Goal: Communication & Community: Answer question/provide support

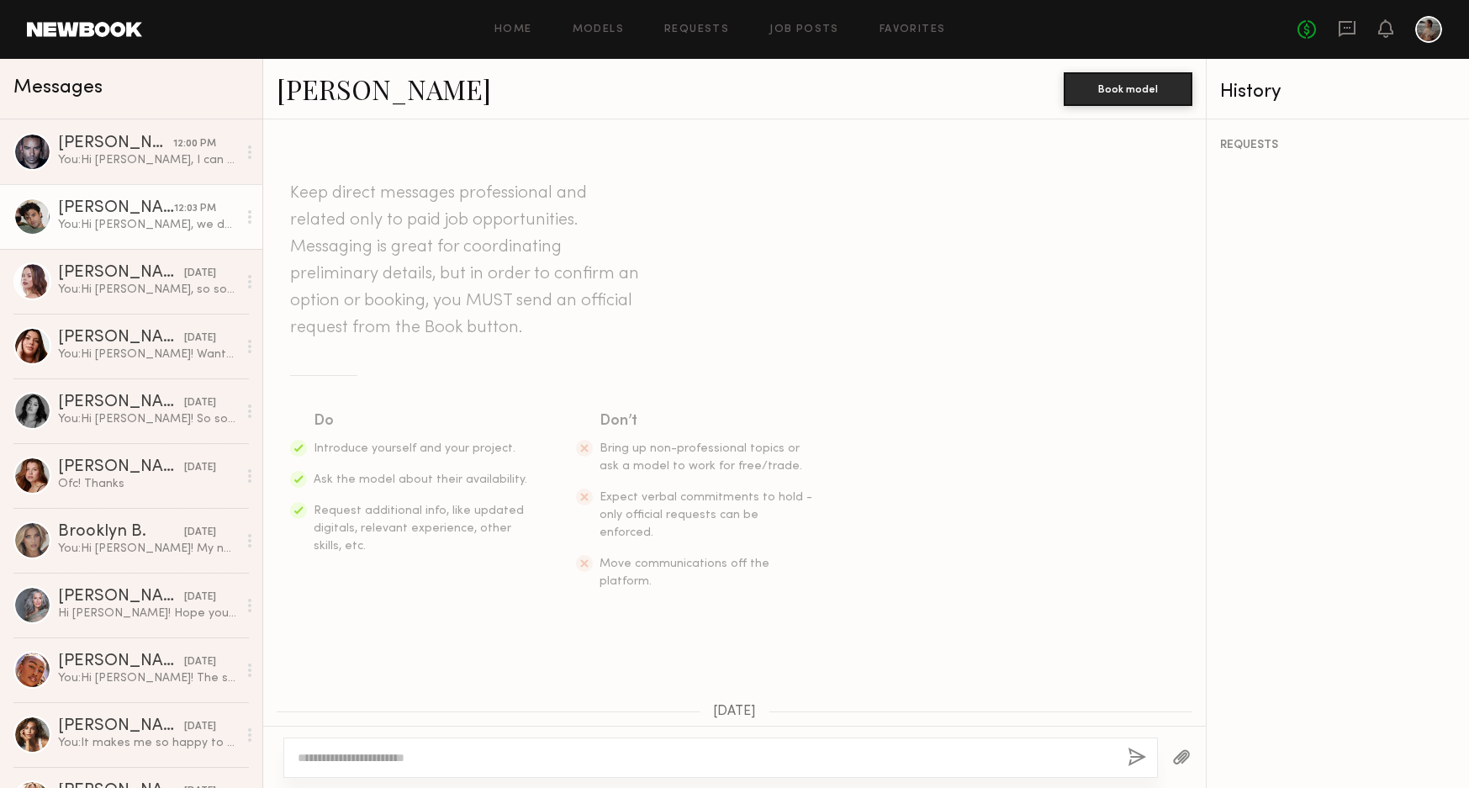
scroll to position [648, 0]
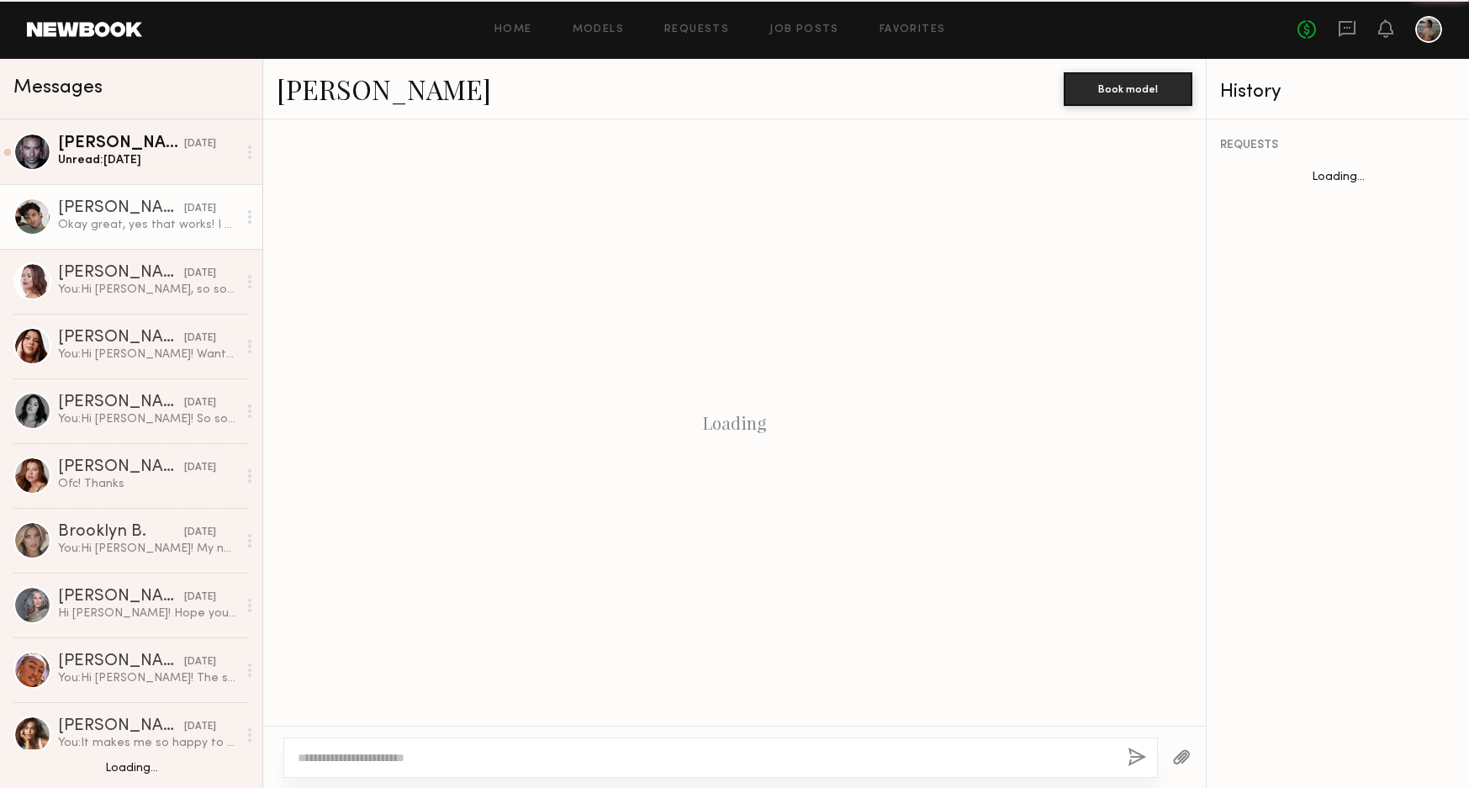
scroll to position [765, 0]
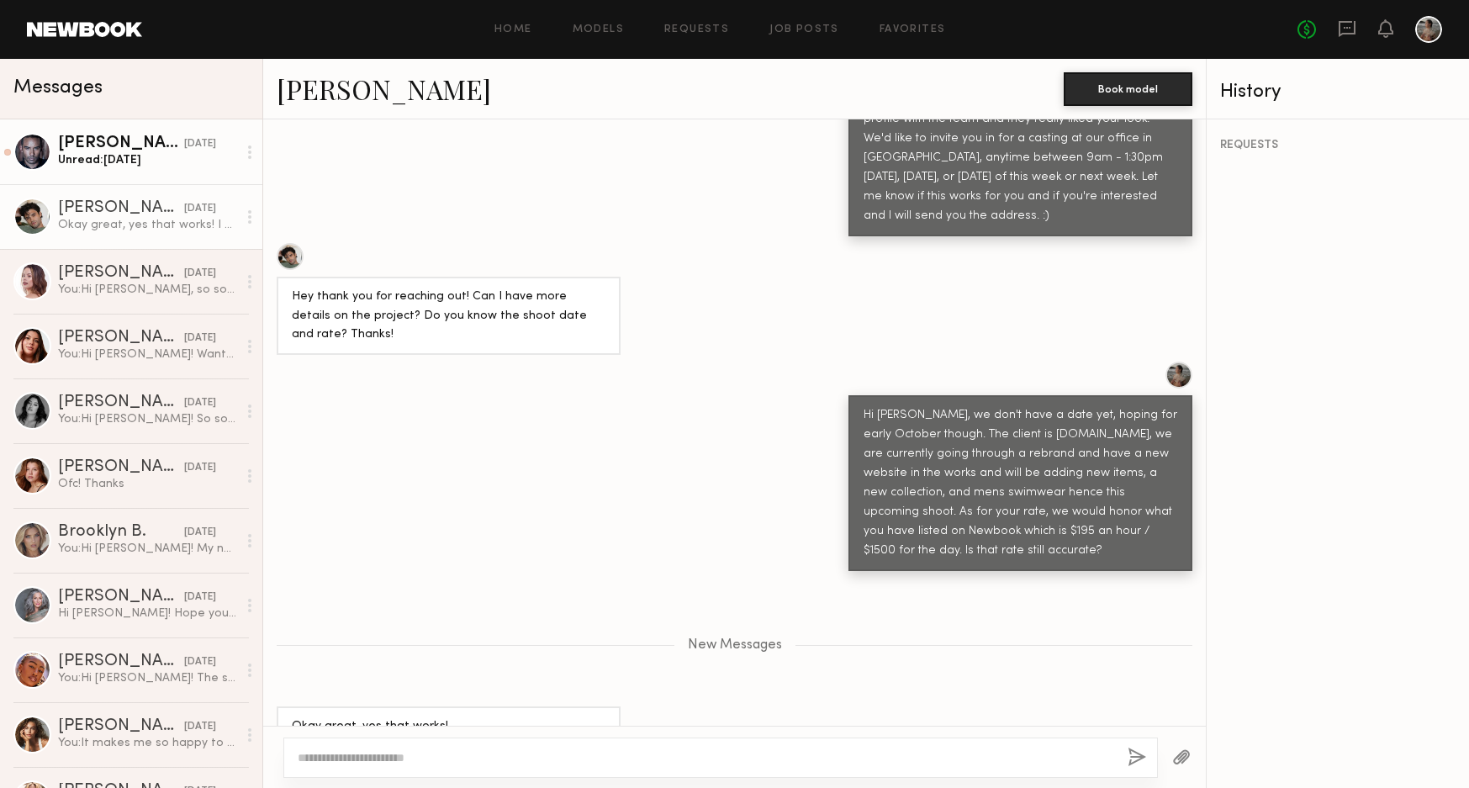
click at [208, 162] on div "Unread: [DATE]" at bounding box center [147, 160] width 179 height 16
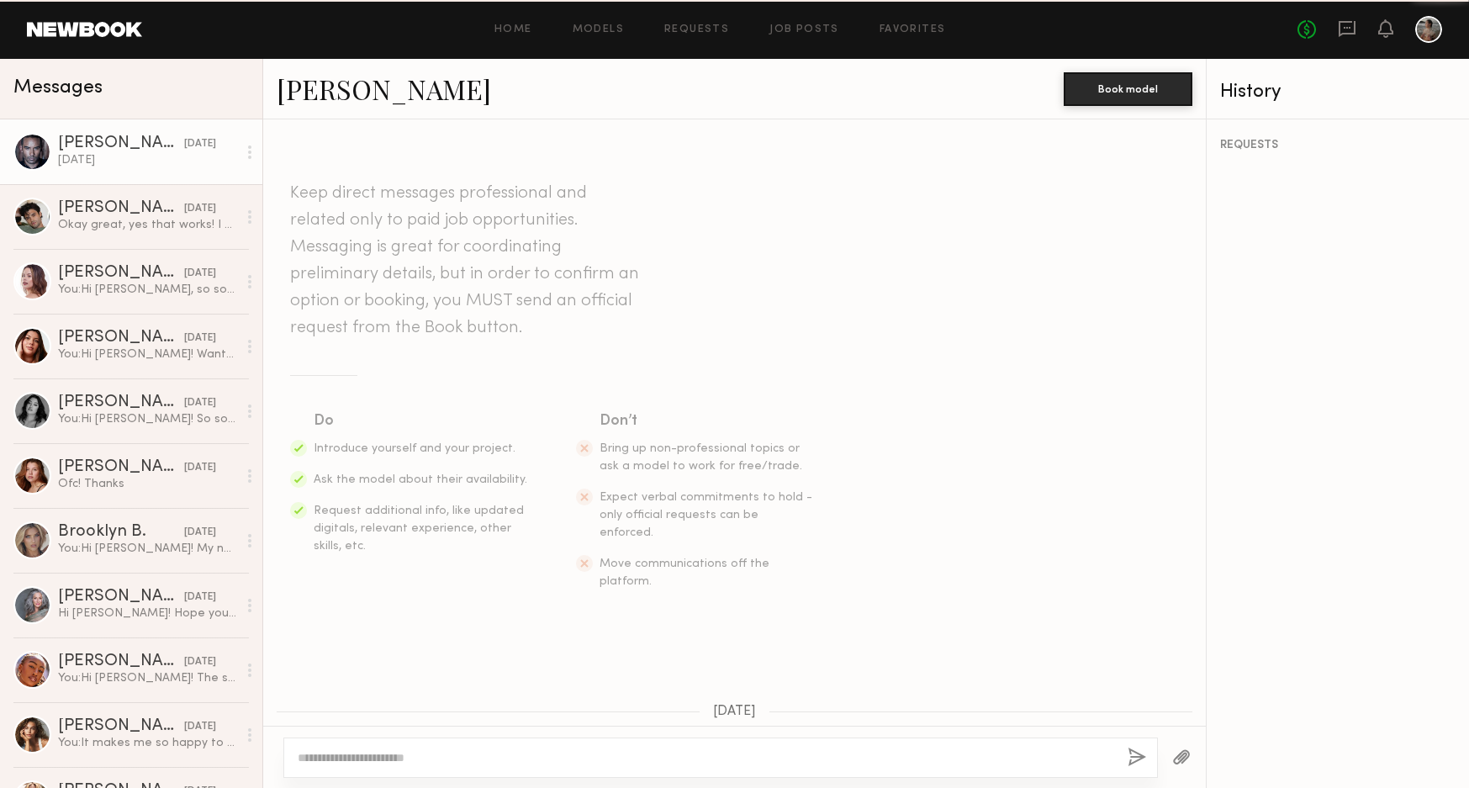
scroll to position [587, 0]
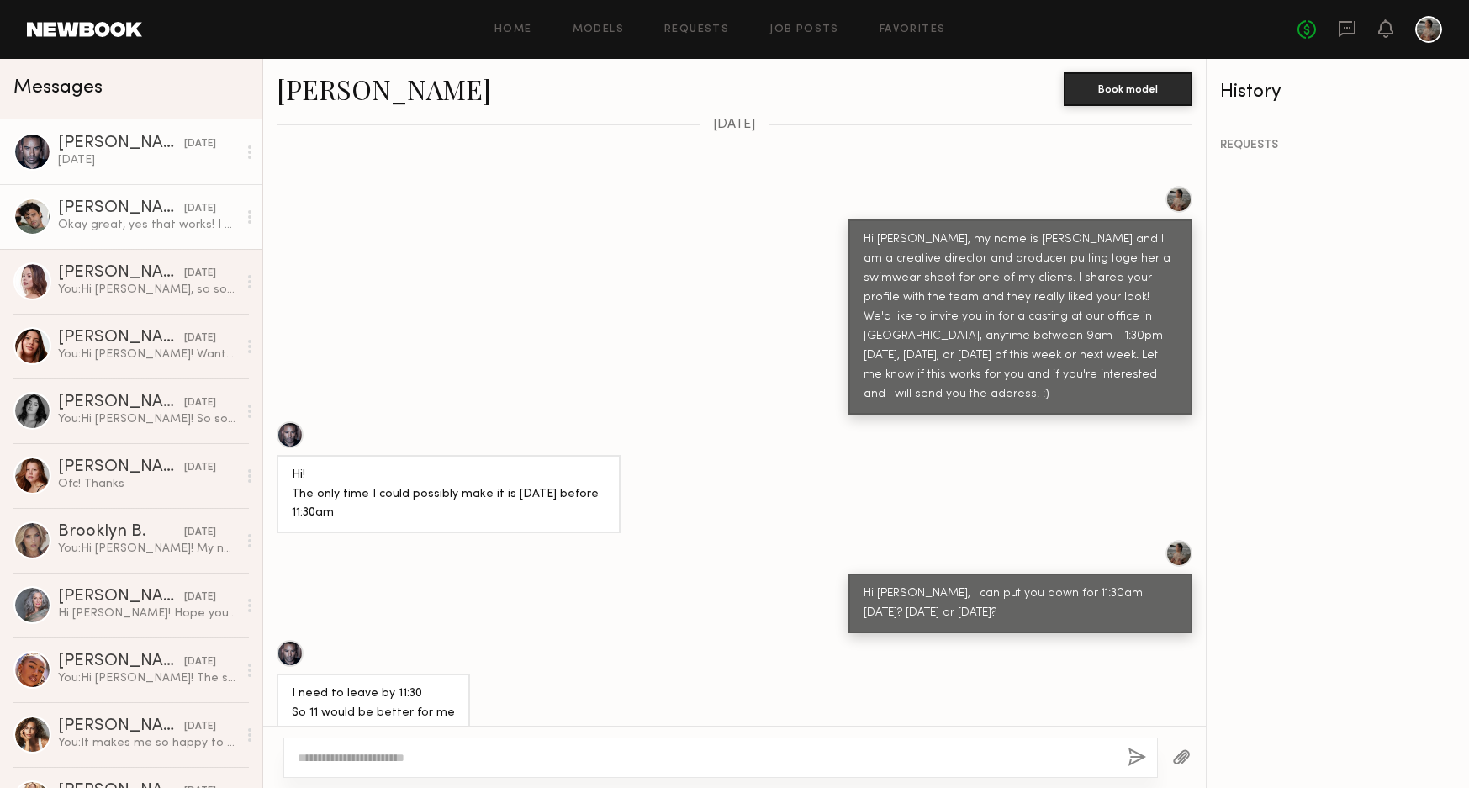
click at [205, 224] on div "Okay great, yes that works! I have a shoot [DATE] but it wraps around 1:30. So …" at bounding box center [147, 225] width 179 height 16
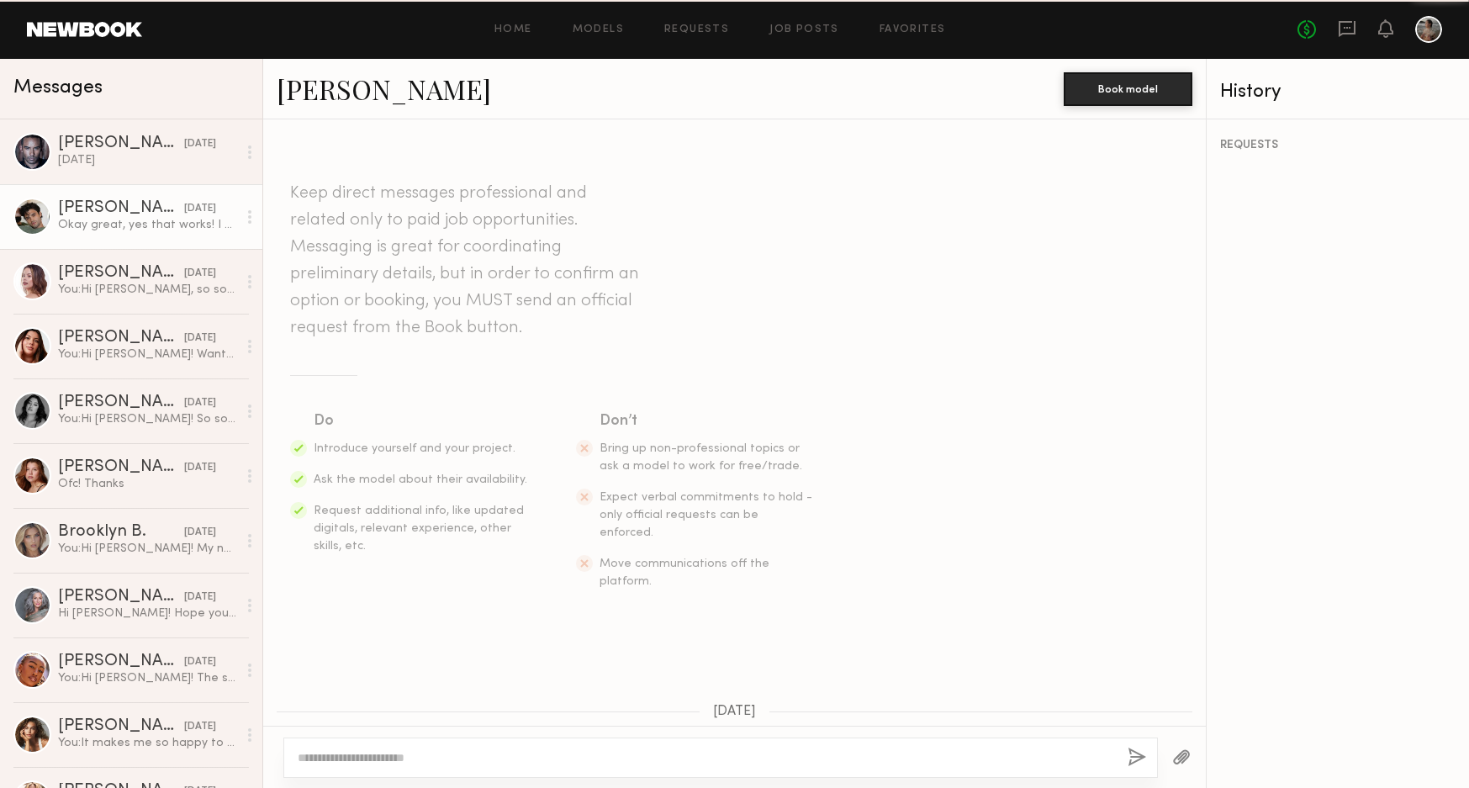
scroll to position [637, 0]
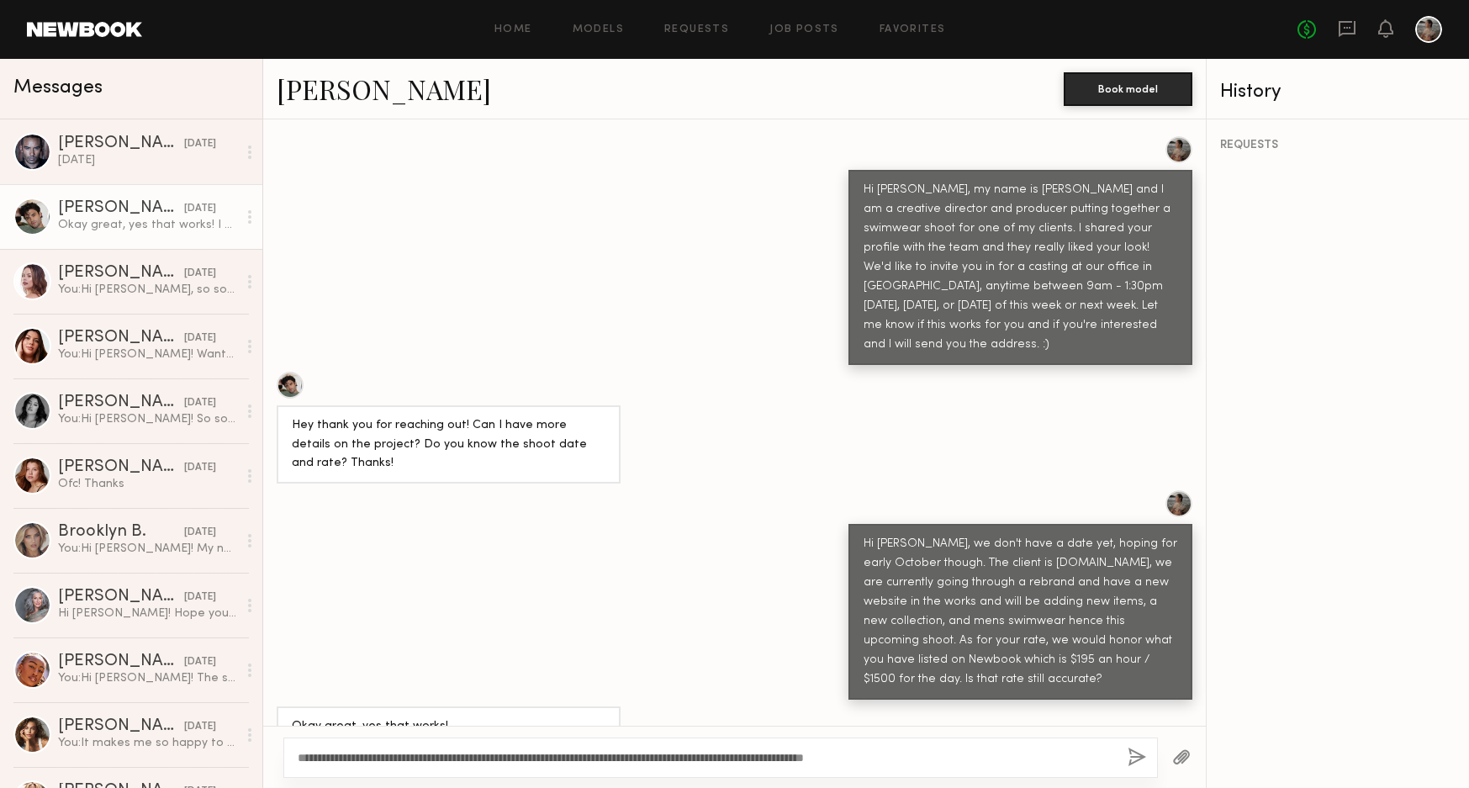
type textarea "**********"
click at [1135, 753] on button "button" at bounding box center [1137, 758] width 19 height 21
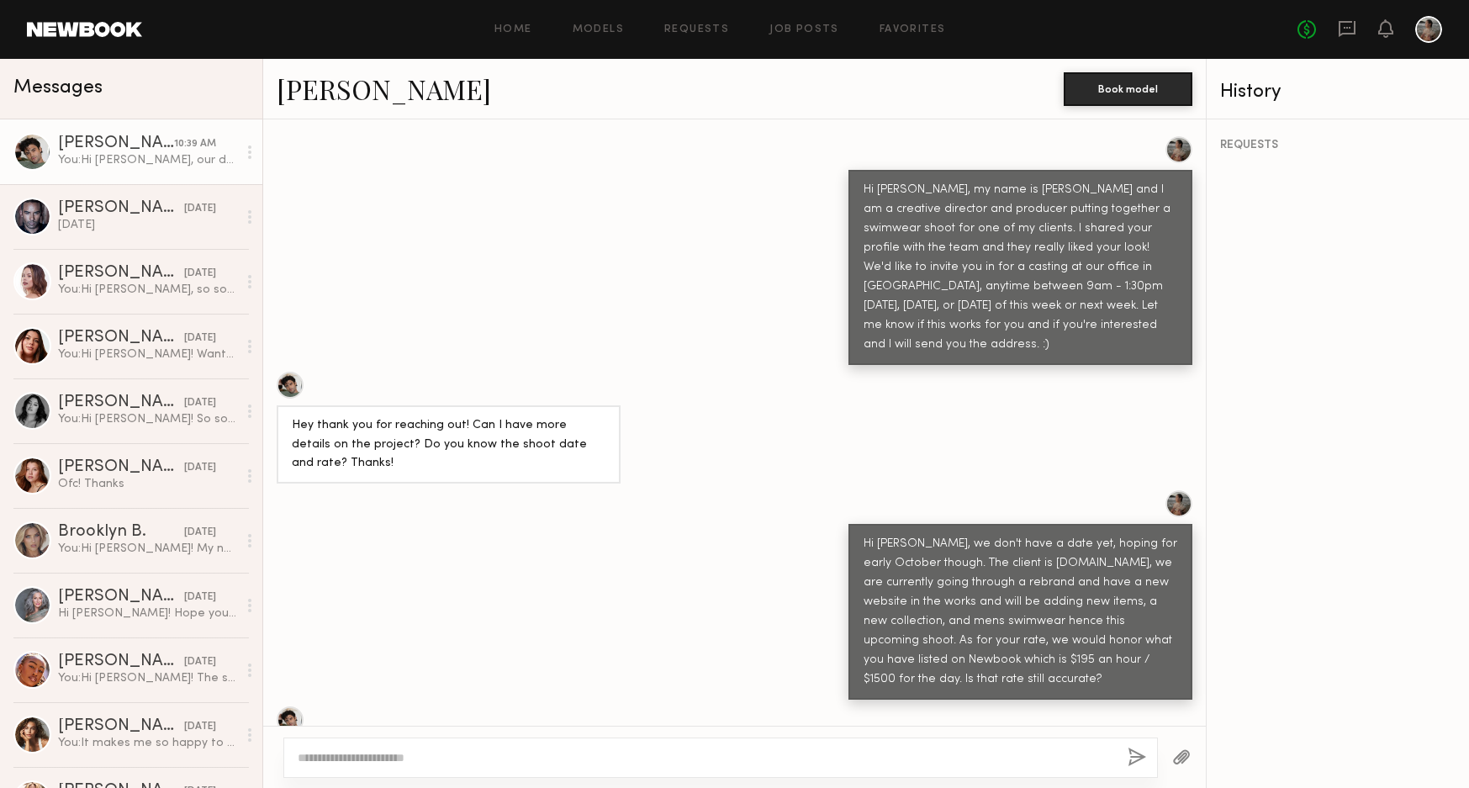
scroll to position [1011, 0]
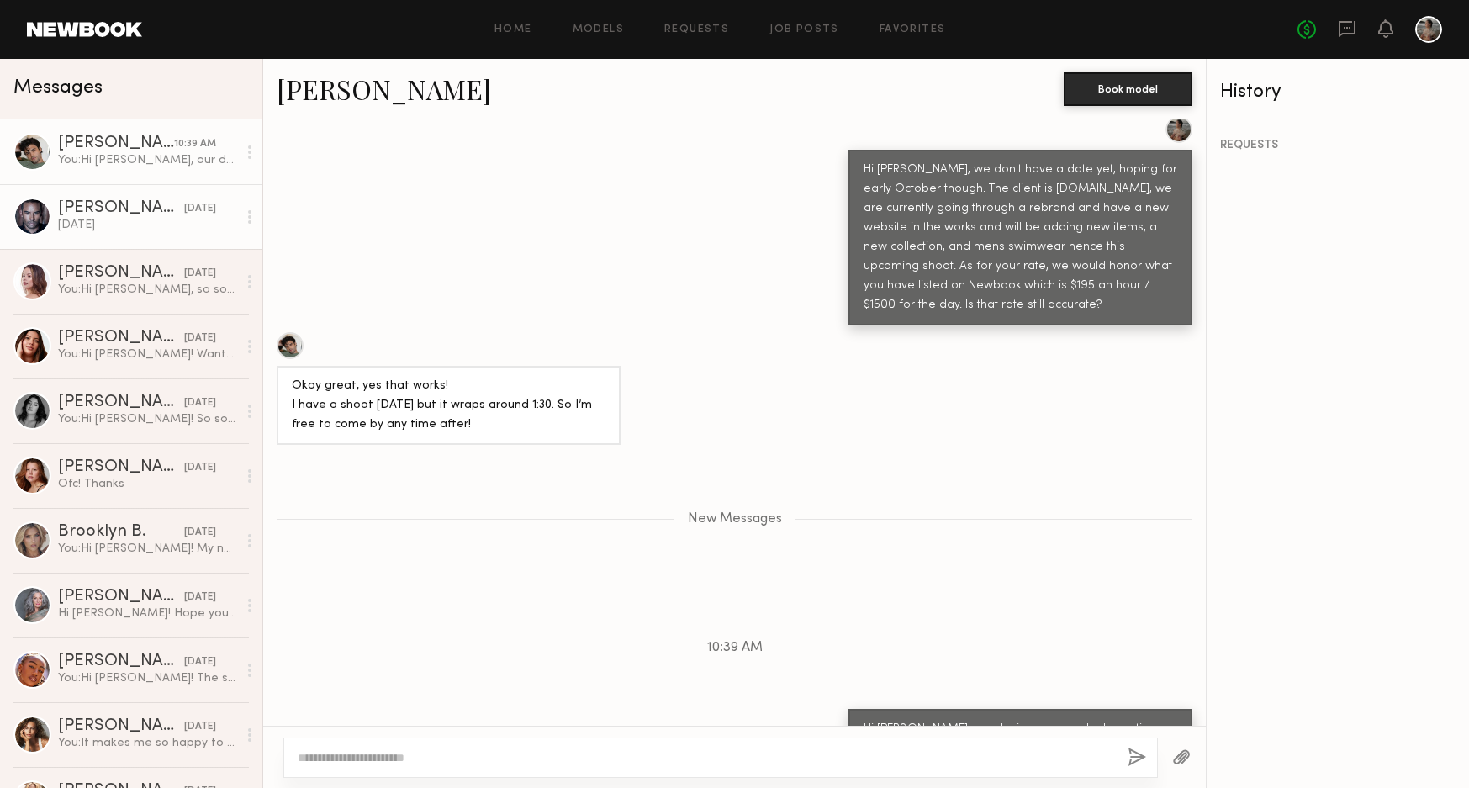
click at [134, 198] on link "Ricky J. yesterday This Friday" at bounding box center [131, 216] width 262 height 65
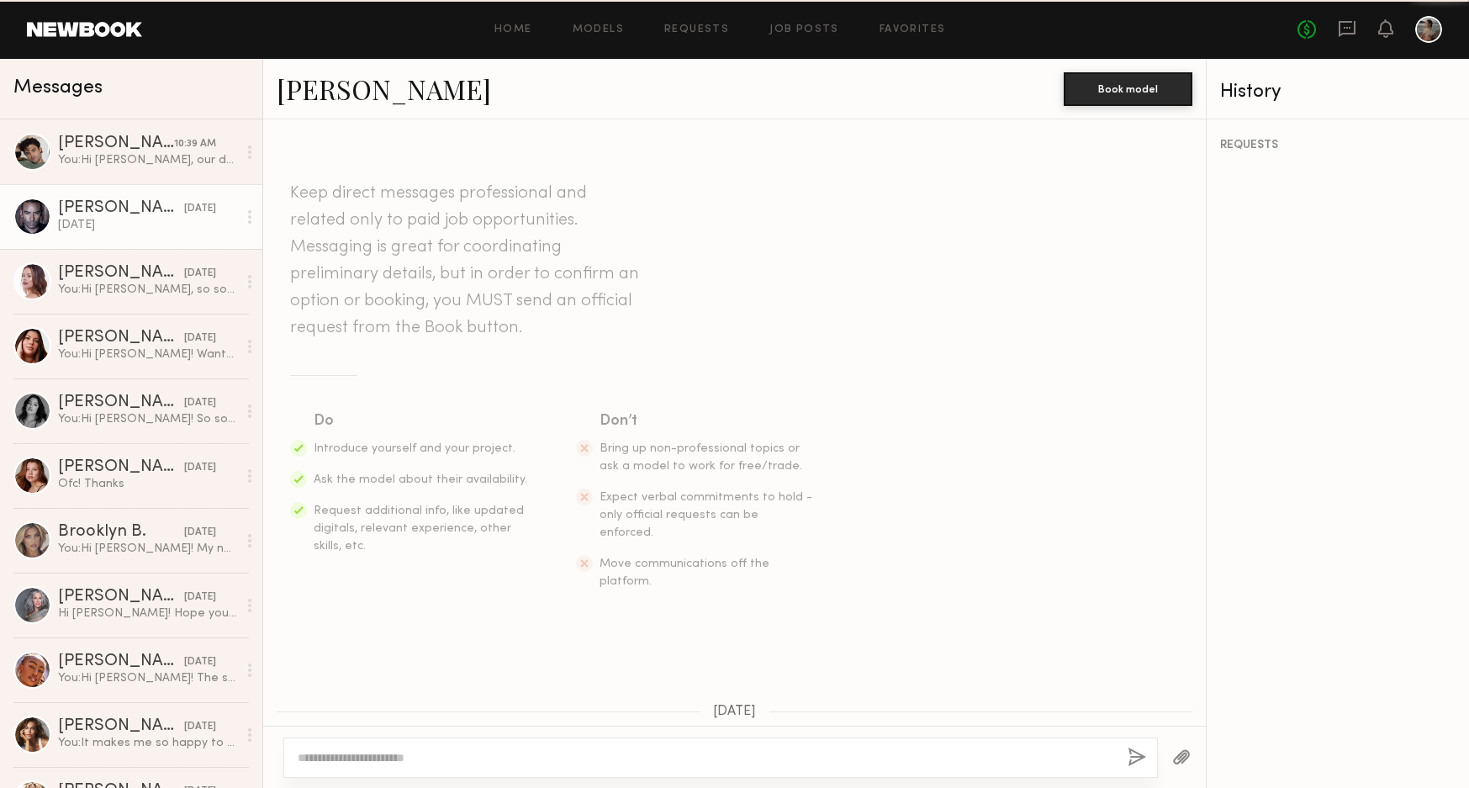
scroll to position [587, 0]
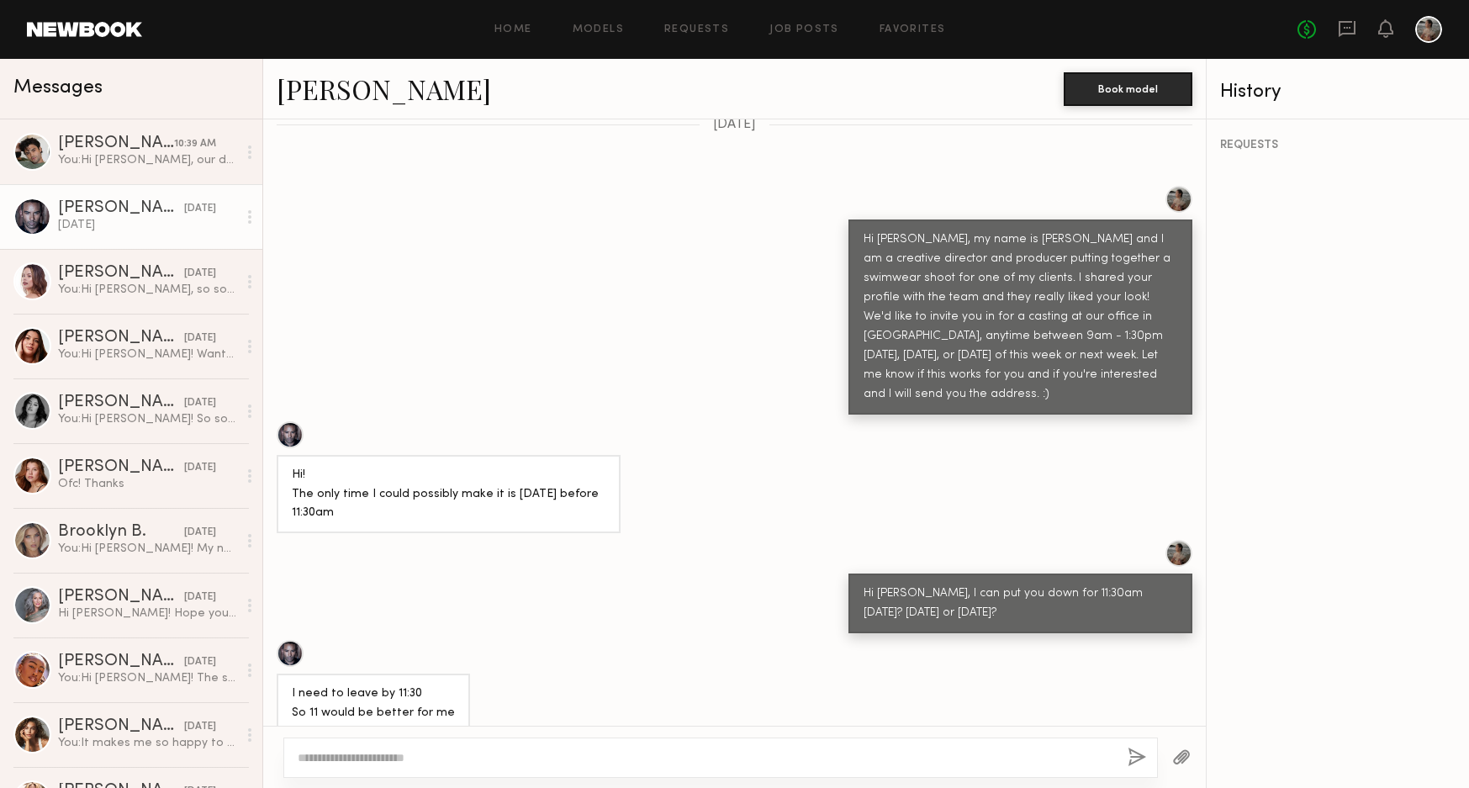
click at [373, 757] on textarea at bounding box center [706, 757] width 817 height 17
type textarea "*"
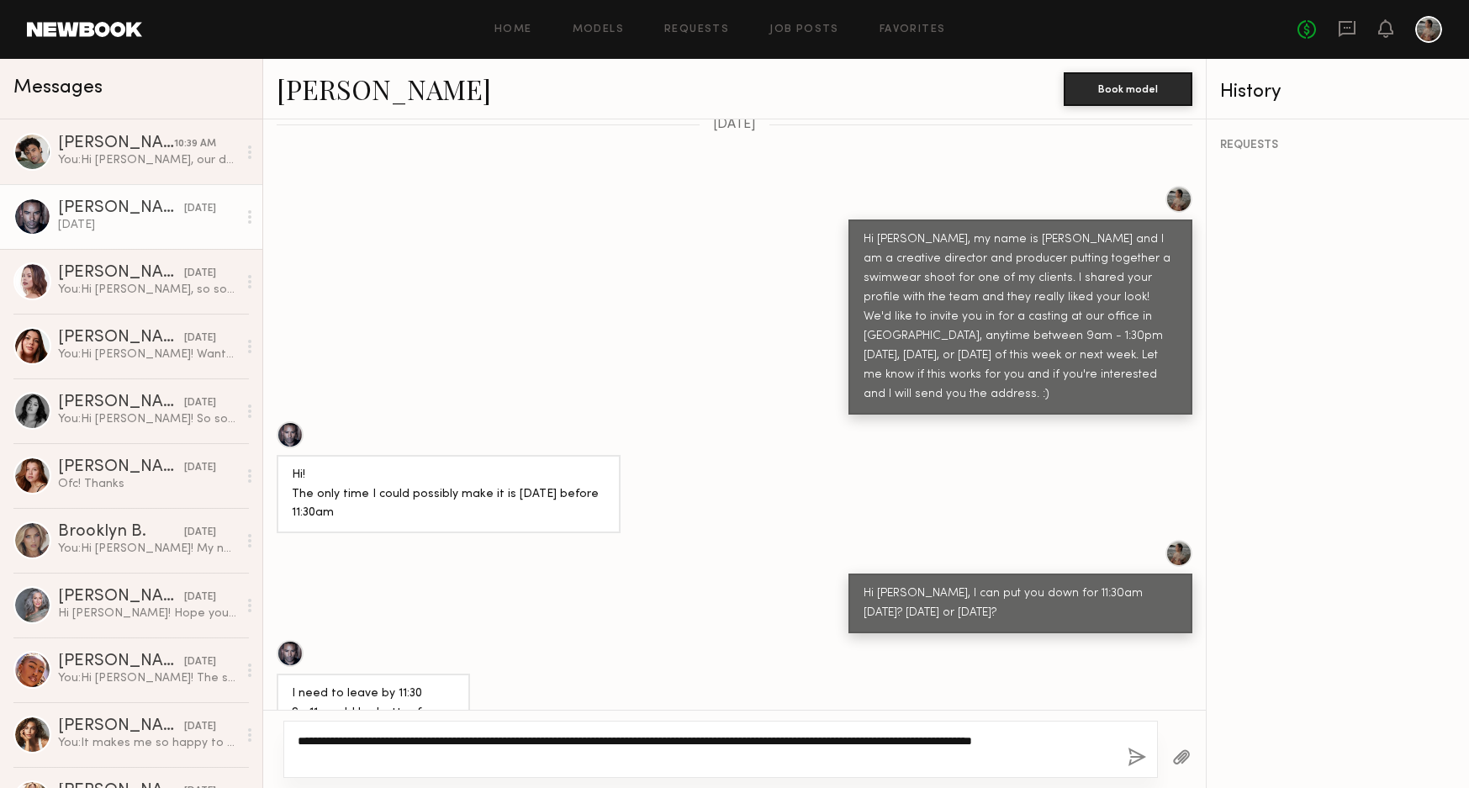
paste textarea "**********"
type textarea "**********"
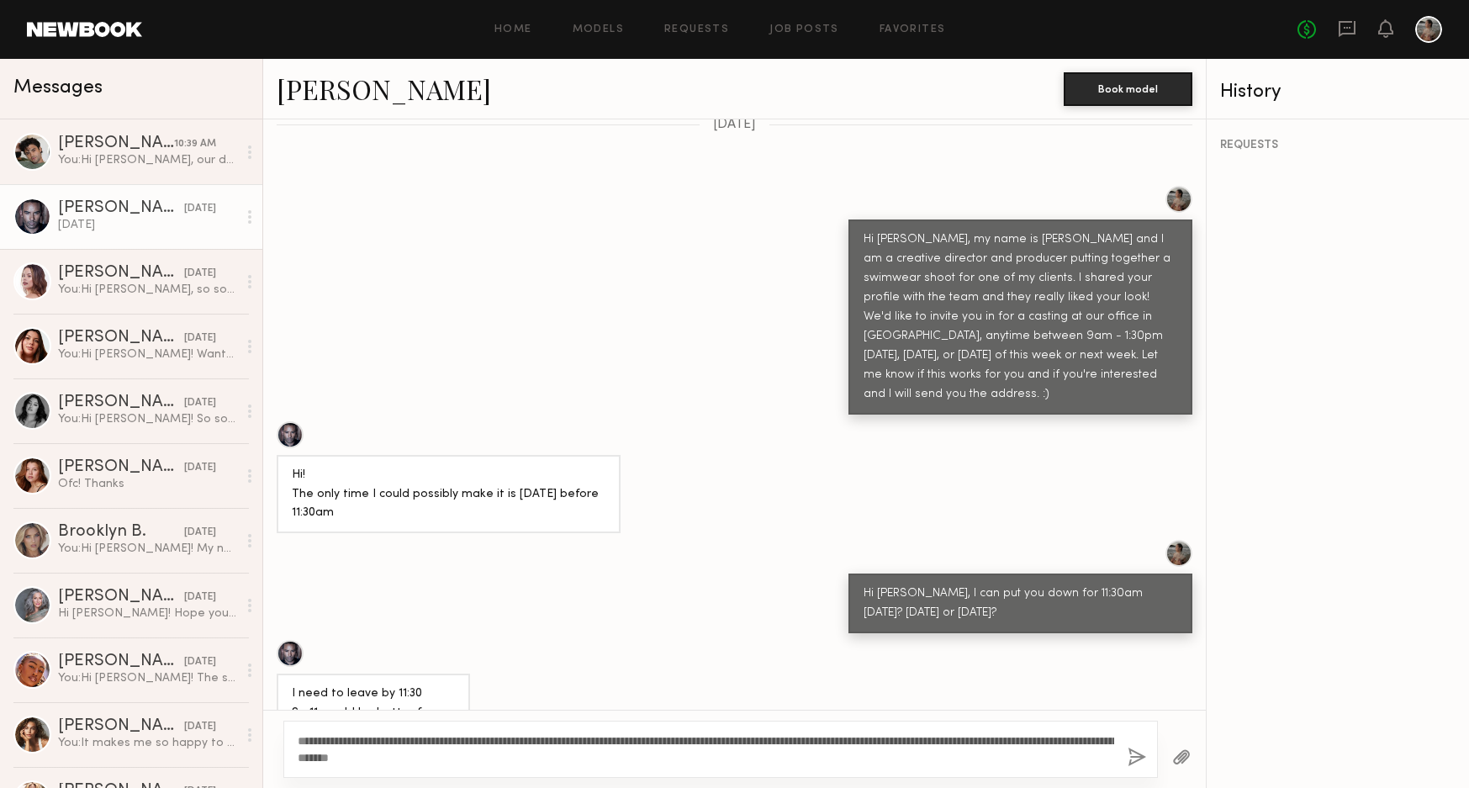
click at [1134, 756] on button "button" at bounding box center [1137, 758] width 19 height 21
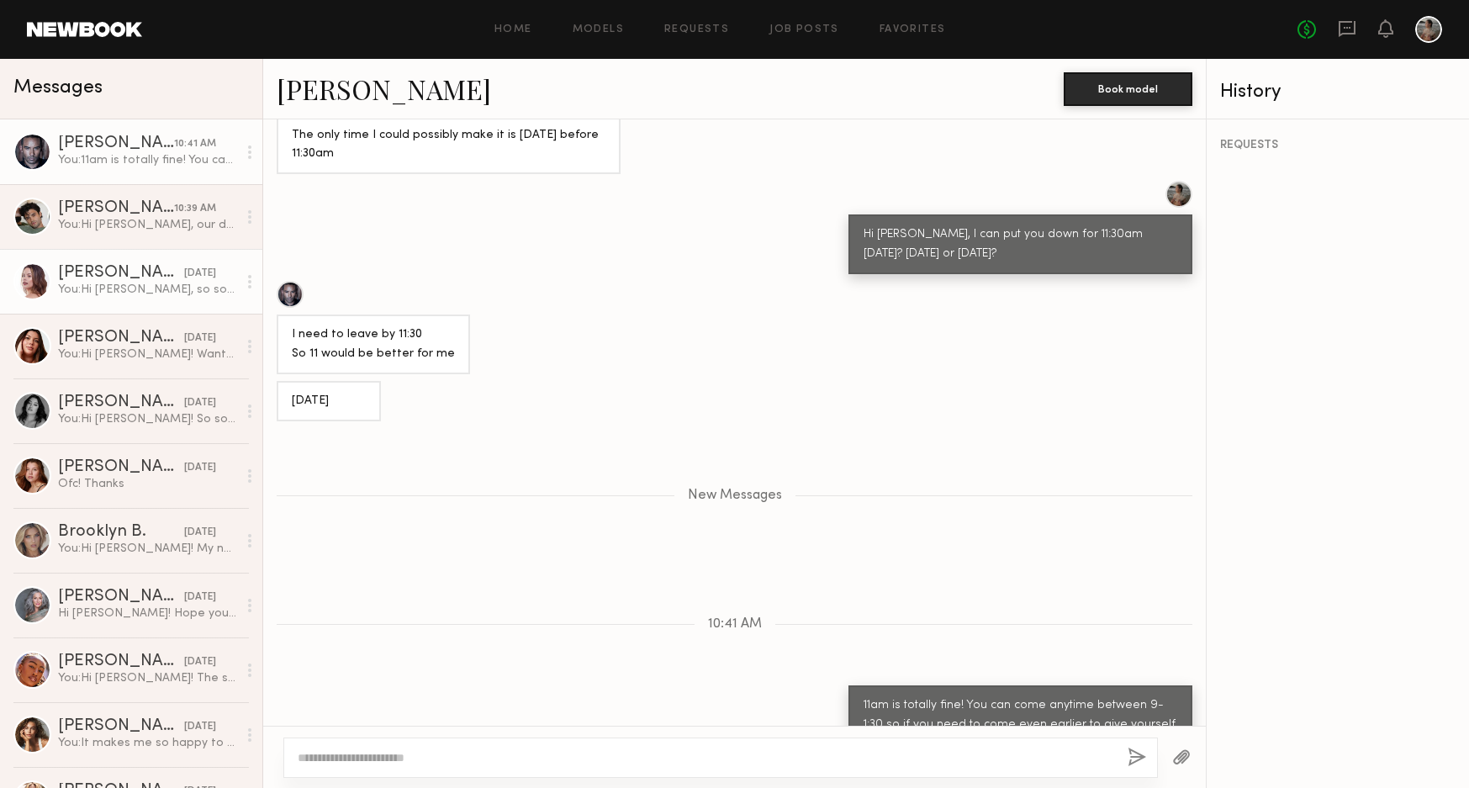
scroll to position [0, 0]
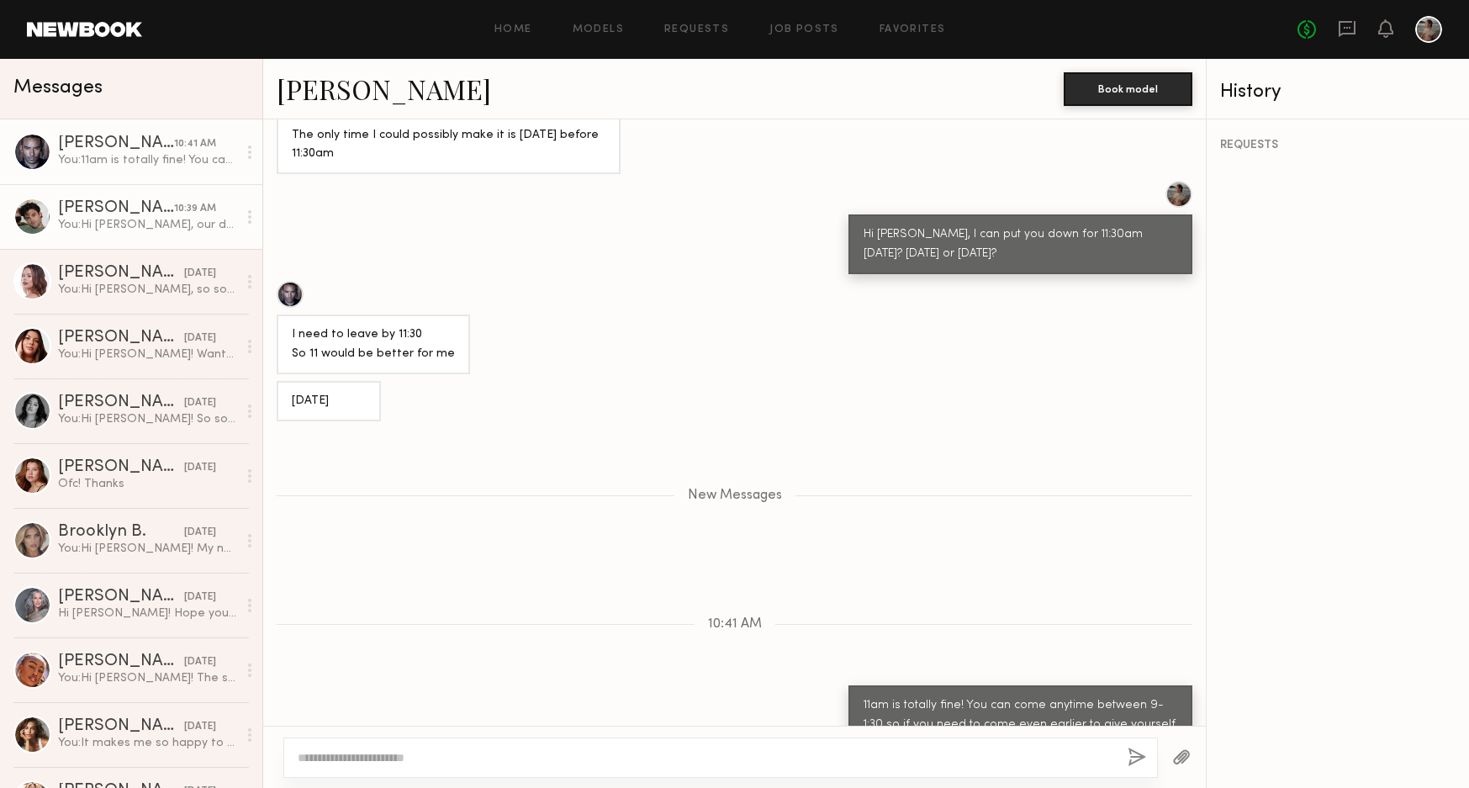
click at [180, 215] on div "10:39 AM" at bounding box center [195, 209] width 42 height 16
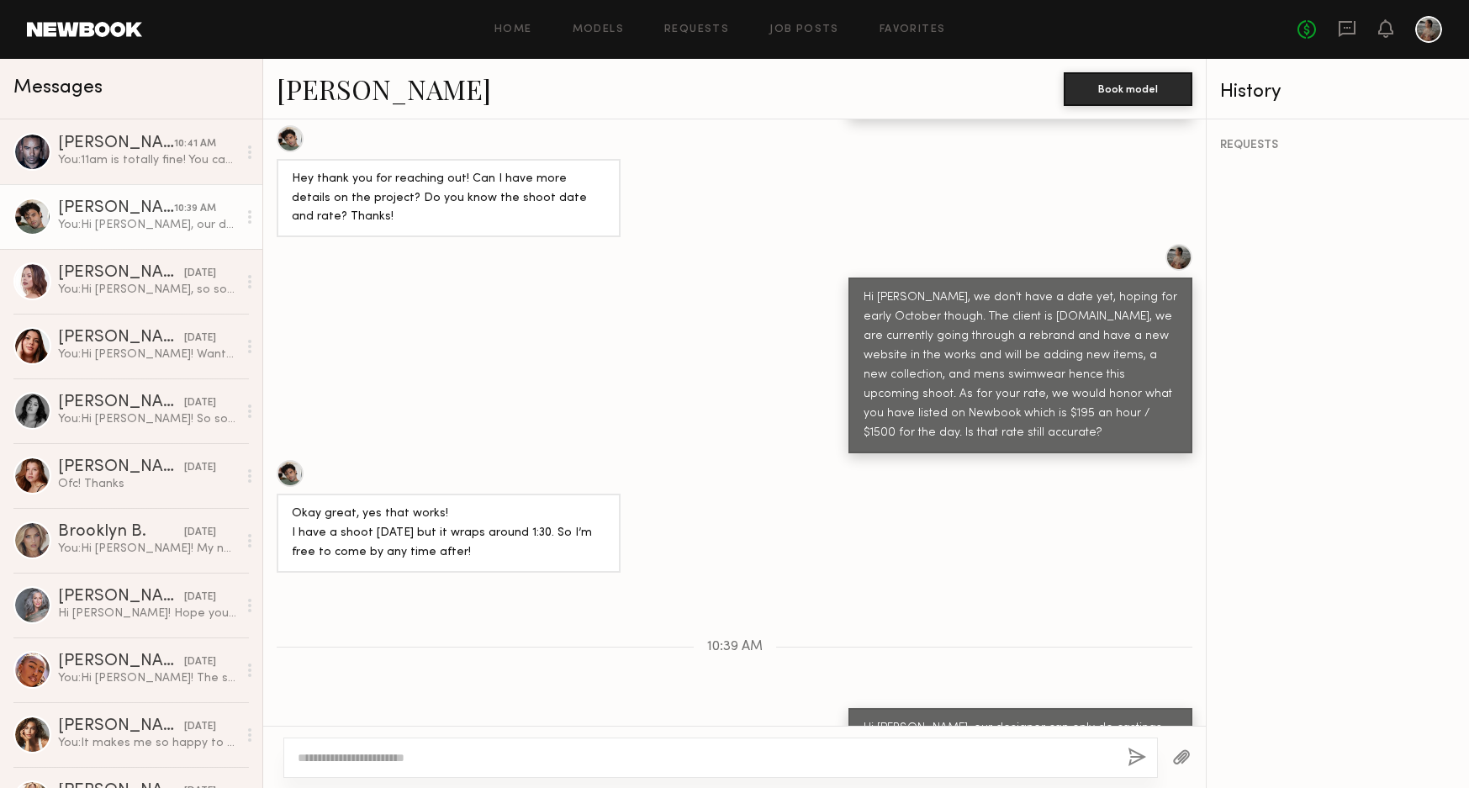
scroll to position [882, 0]
